Goal: Information Seeking & Learning: Learn about a topic

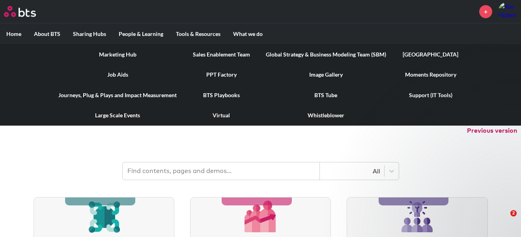
click at [116, 55] on link "Marketing Hub" at bounding box center [117, 54] width 131 height 21
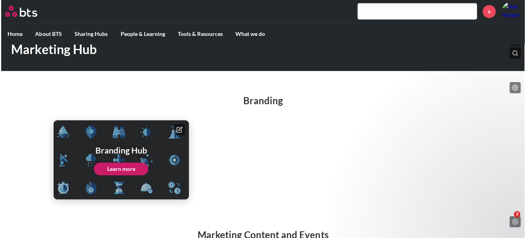
scroll to position [90, 0]
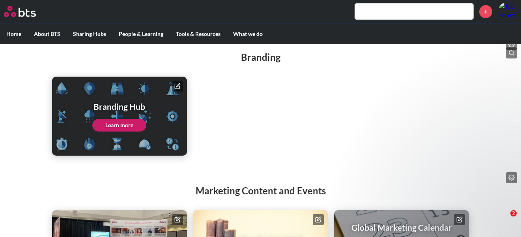
click at [114, 126] on link "Learn more" at bounding box center [119, 125] width 54 height 13
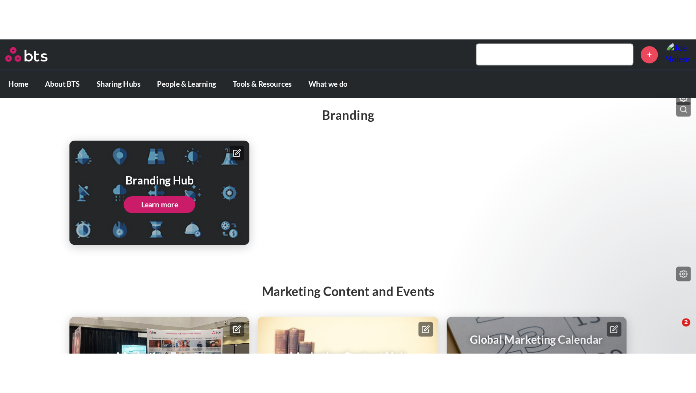
scroll to position [0, 0]
